Goal: Information Seeking & Learning: Learn about a topic

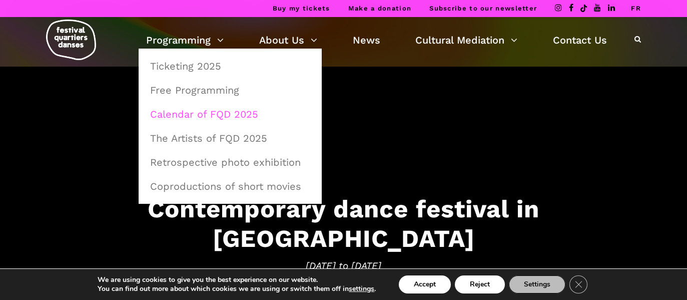
click at [199, 113] on link "Calendar of FQD 2025" at bounding box center [230, 114] width 172 height 23
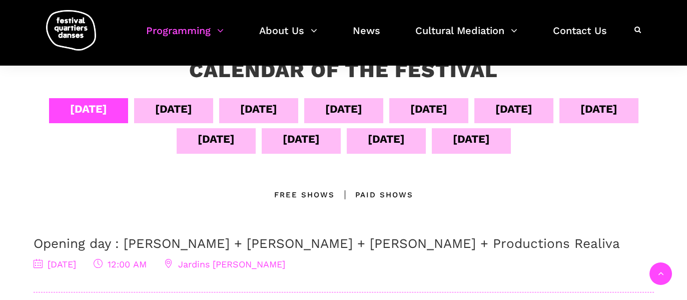
scroll to position [192, 0]
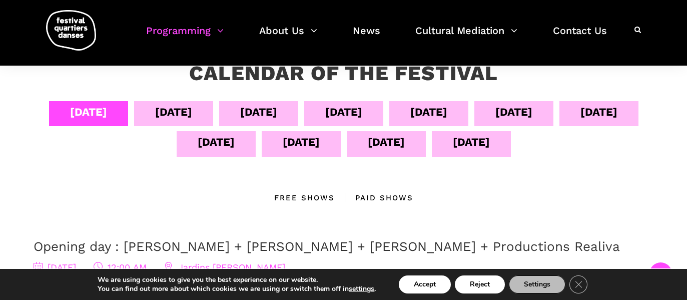
click at [405, 147] on div "Sept 13" at bounding box center [386, 142] width 37 height 18
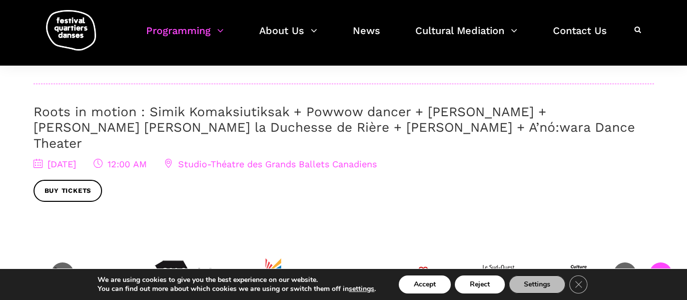
scroll to position [583, 0]
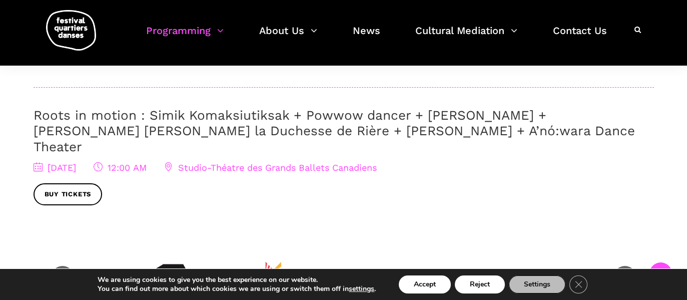
click at [284, 124] on link "Roots in motion : Simik Komaksiutiksak + Powwow dancer + Marshall Diabo + Lou L…" at bounding box center [335, 131] width 602 height 46
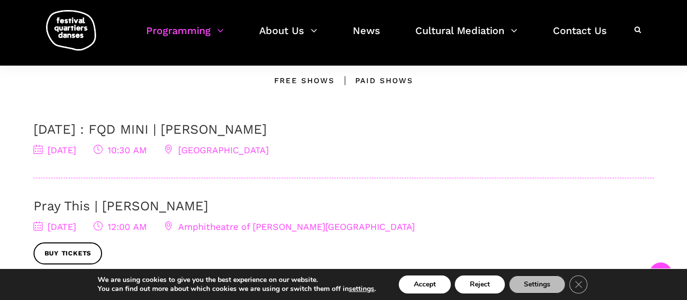
scroll to position [325, 0]
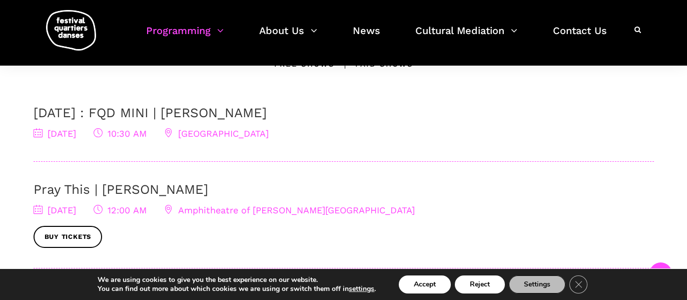
click at [134, 191] on link "Pray This | Denise Clarke" at bounding box center [121, 189] width 175 height 15
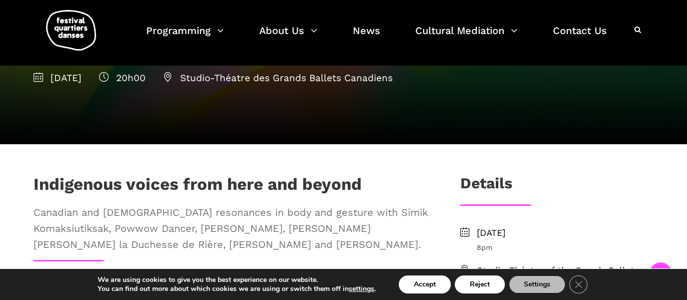
scroll to position [250, 0]
